Goal: Information Seeking & Learning: Learn about a topic

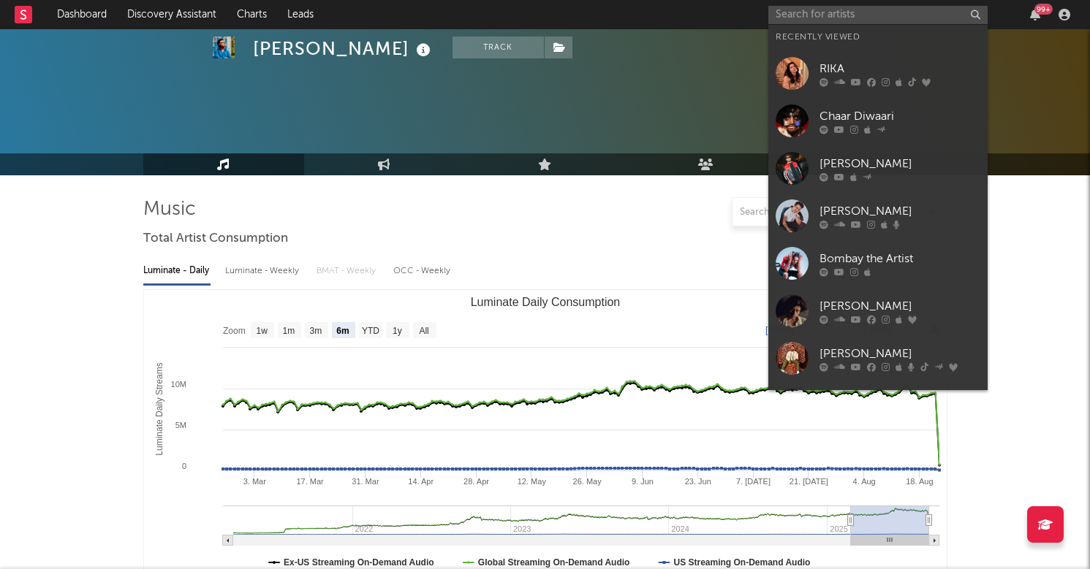
select select "6m"
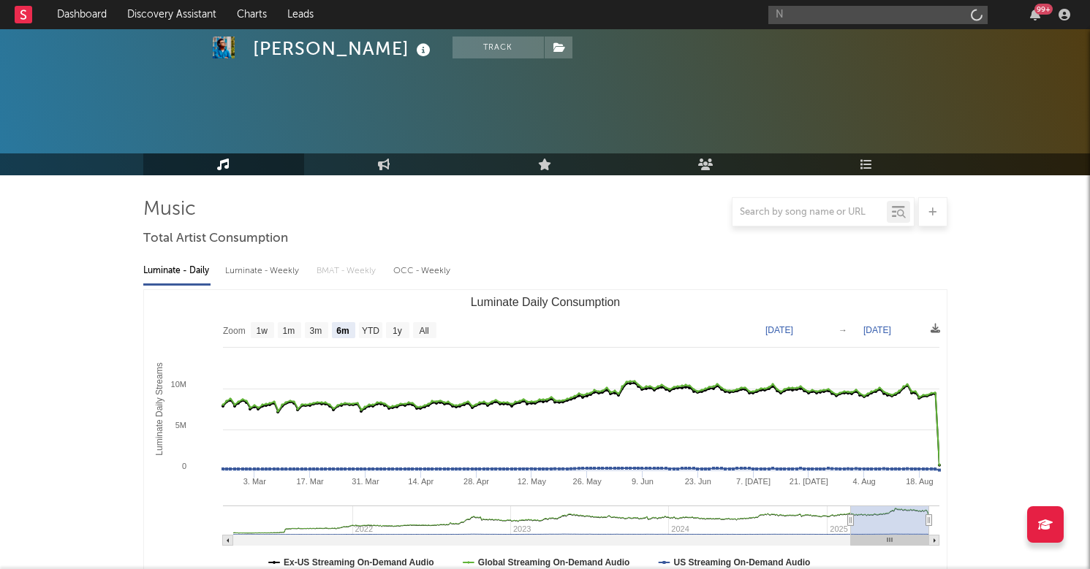
scroll to position [485, 0]
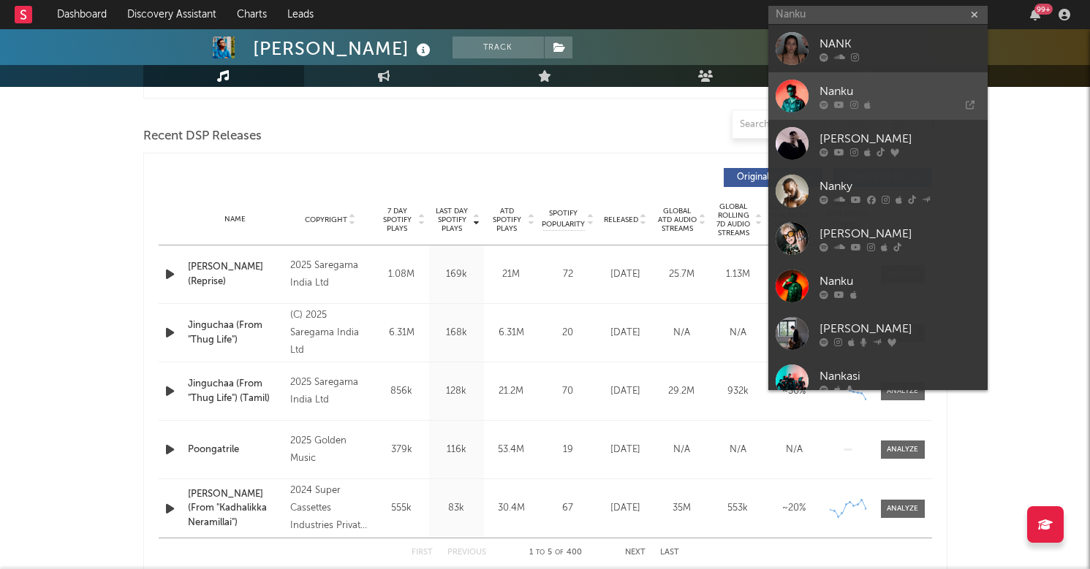
type input "Nanku"
click at [863, 98] on div "Nanku" at bounding box center [900, 92] width 161 height 18
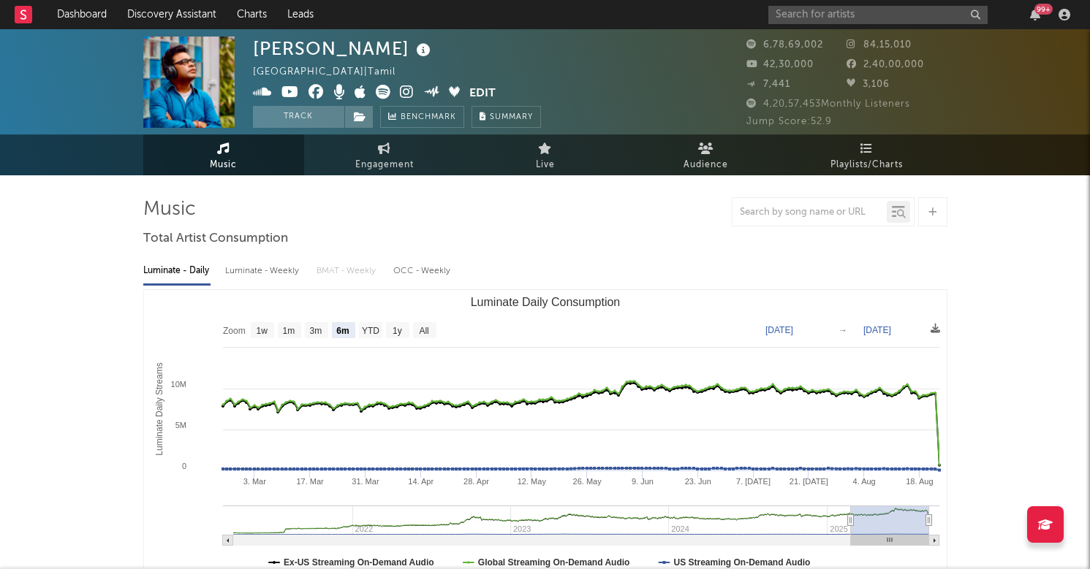
scroll to position [0, 0]
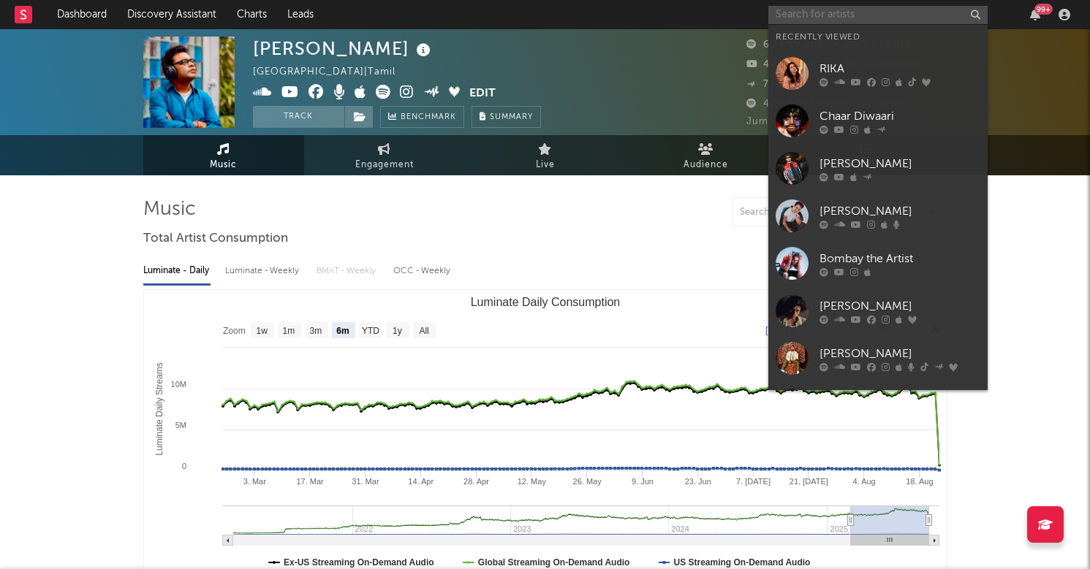
click at [818, 16] on input "text" at bounding box center [877, 15] width 219 height 18
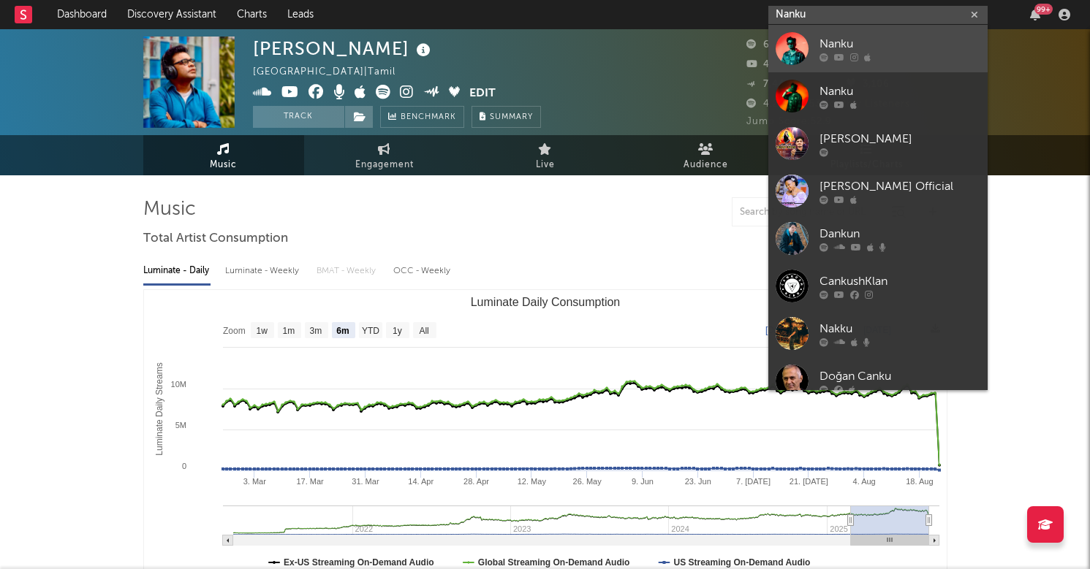
type input "Nanku"
click at [890, 34] on link "Nanku" at bounding box center [877, 49] width 219 height 48
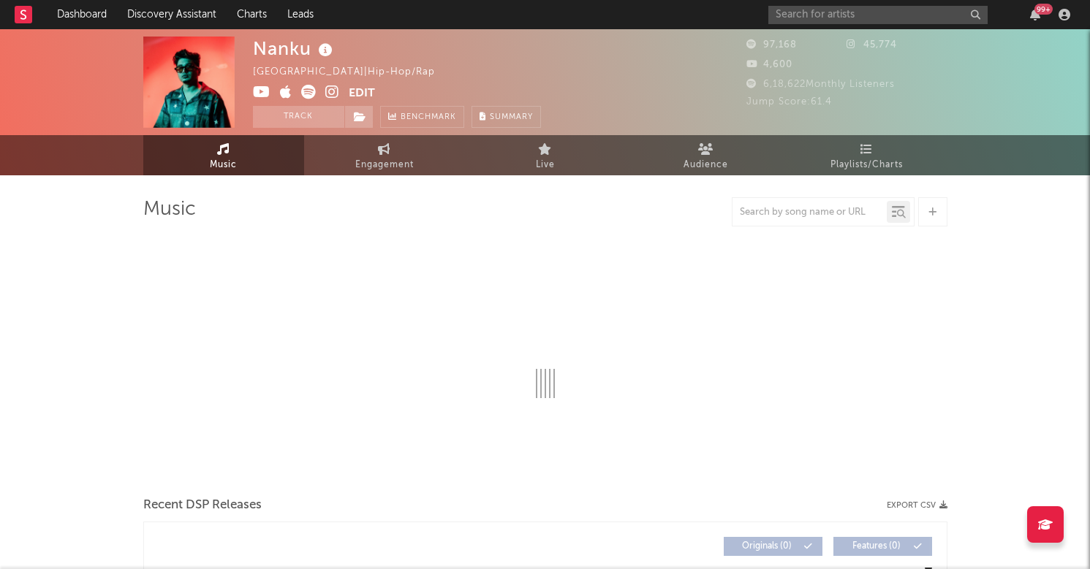
select select "6m"
